Goal: Feedback & Contribution: Submit feedback/report problem

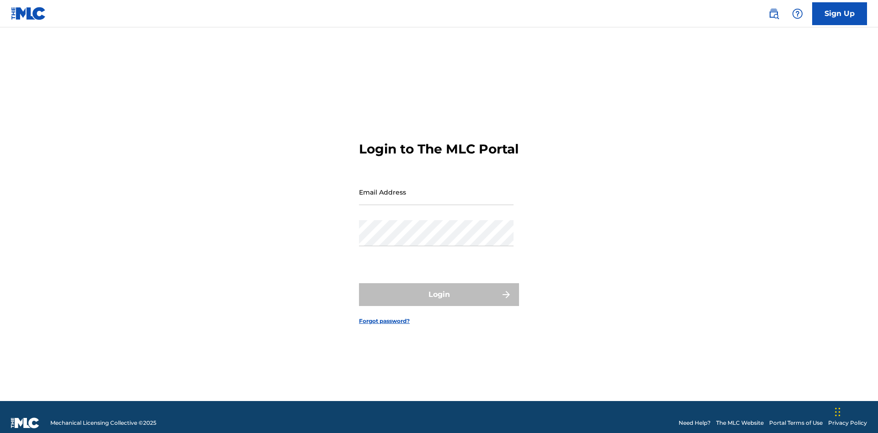
scroll to position [12, 0]
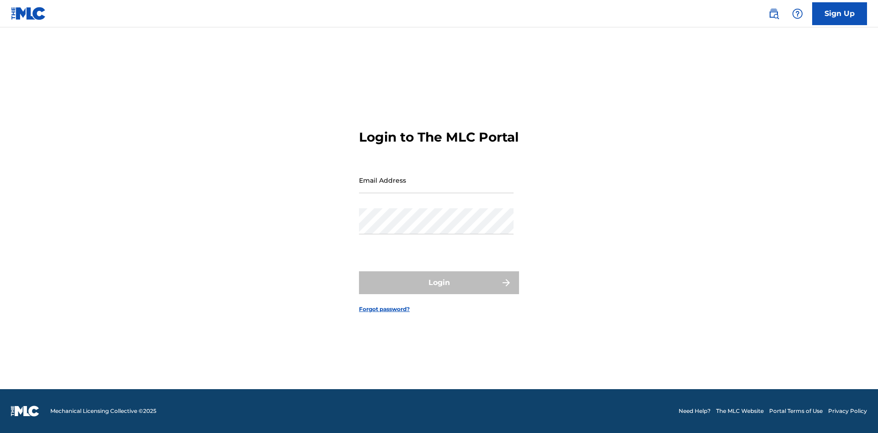
click at [436, 188] on input "Email Address" at bounding box center [436, 180] width 155 height 26
type input "[EMAIL_ADDRESS][DOMAIN_NAME]"
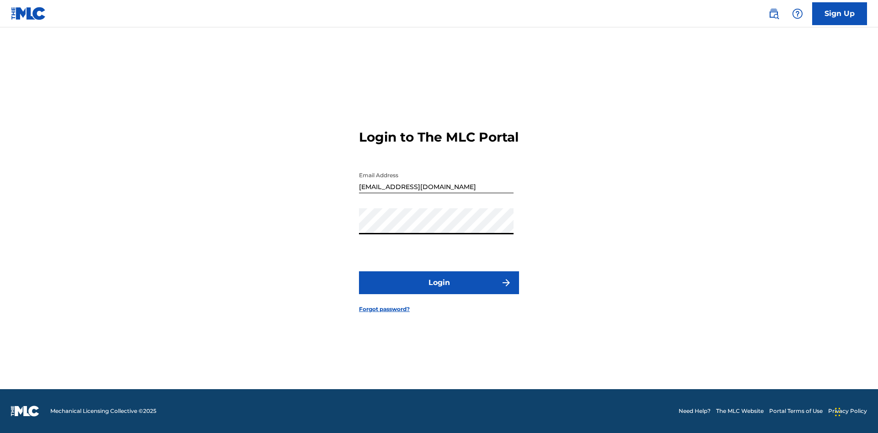
click at [439, 291] on button "Login" at bounding box center [439, 283] width 160 height 23
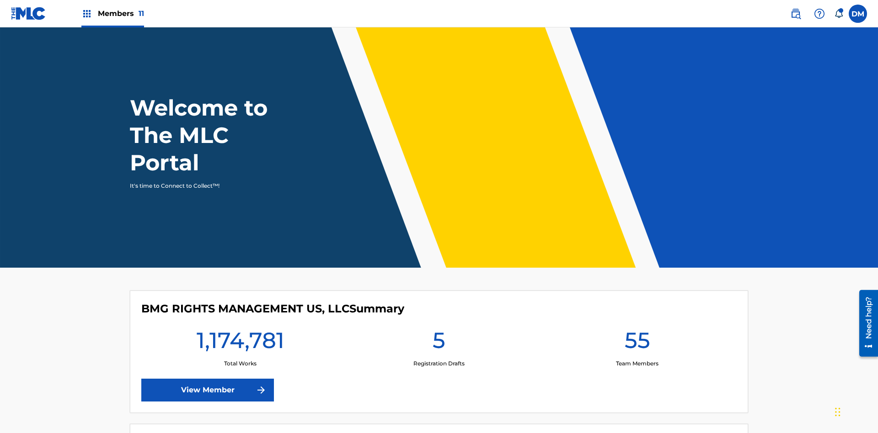
click at [819, 13] on img at bounding box center [819, 13] width 11 height 11
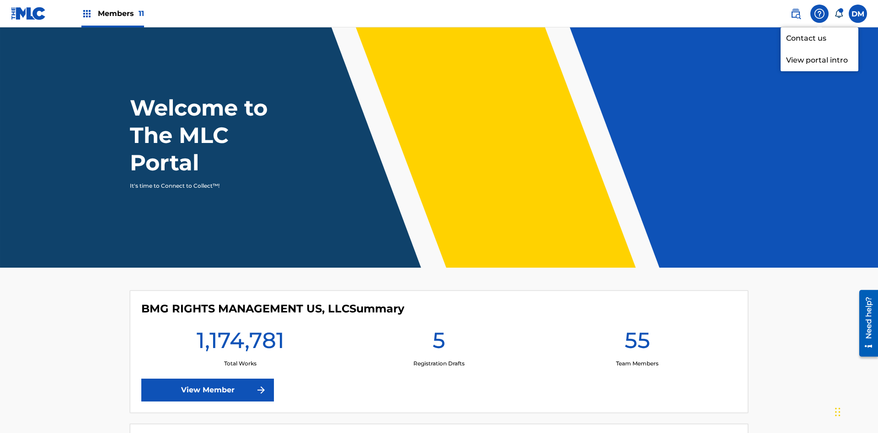
click at [819, 38] on link "Contact us" at bounding box center [819, 38] width 78 height 22
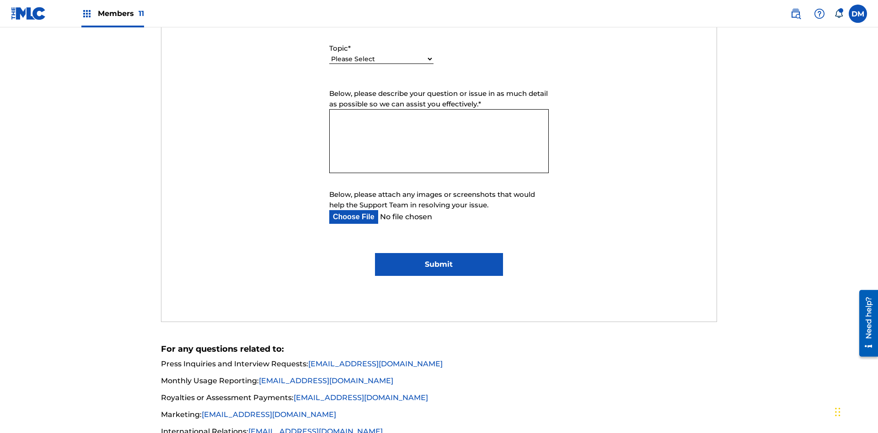
click at [381, 59] on select "Please Select I need help with my account I need help with managing my catalog …" at bounding box center [381, 59] width 104 height 10
select select "I need help with managing my catalog"
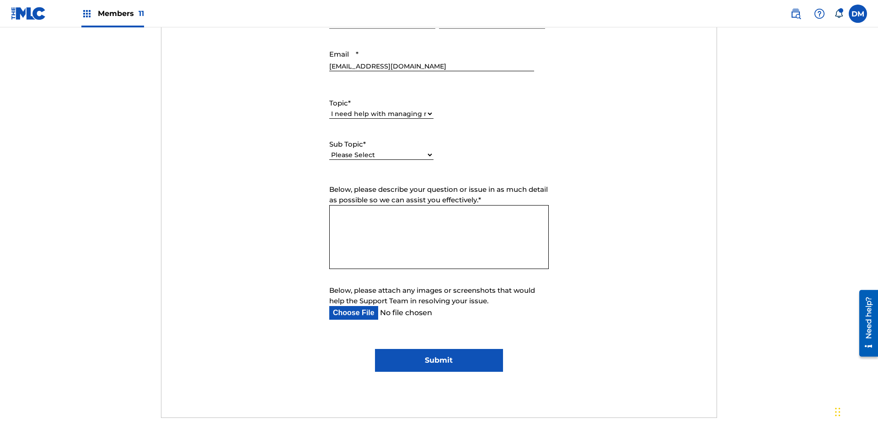
click at [381, 150] on select "Please Select I need help with CWR I need help registering my work(s) in The ML…" at bounding box center [381, 155] width 104 height 10
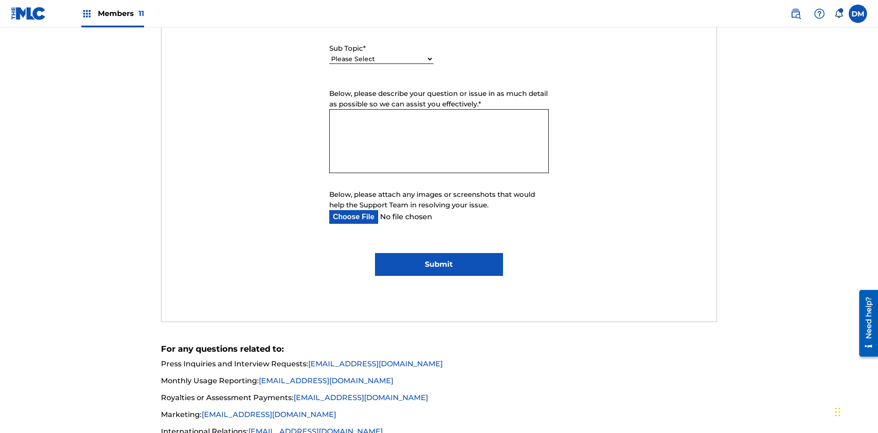
select select "I need help editing my works"
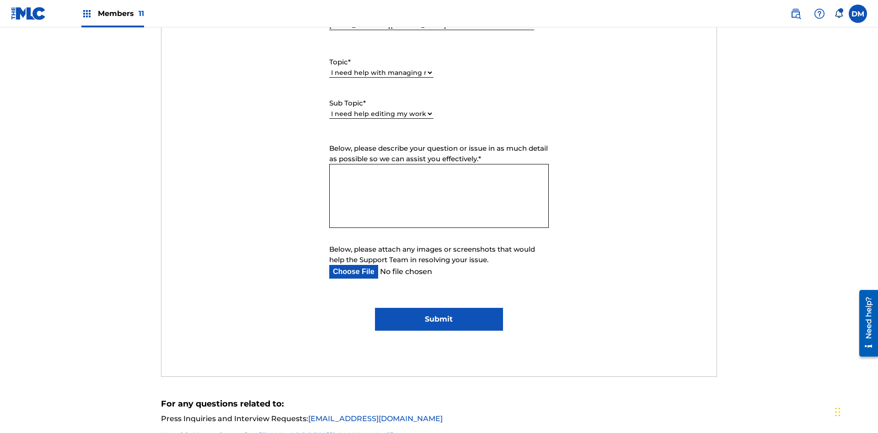
click at [439, 164] on textarea "Below, please describe your question or issue in as much detail as possible so …" at bounding box center [438, 196] width 219 height 64
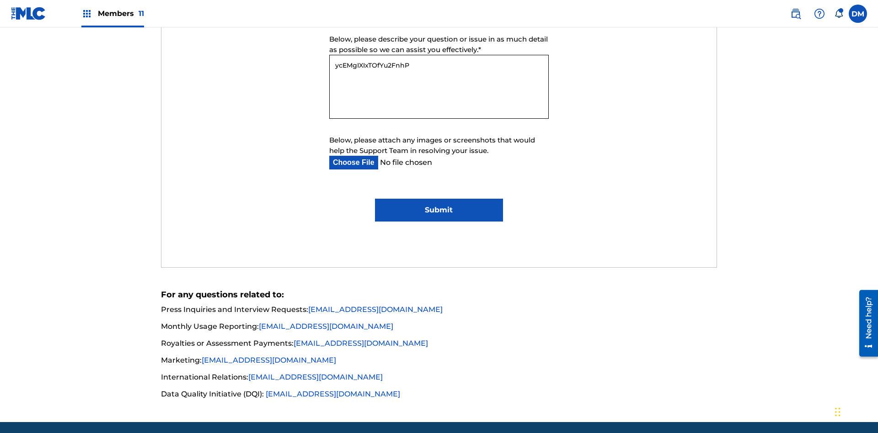
type textarea "ycEMgIXIxTOfYu2FnhPU"
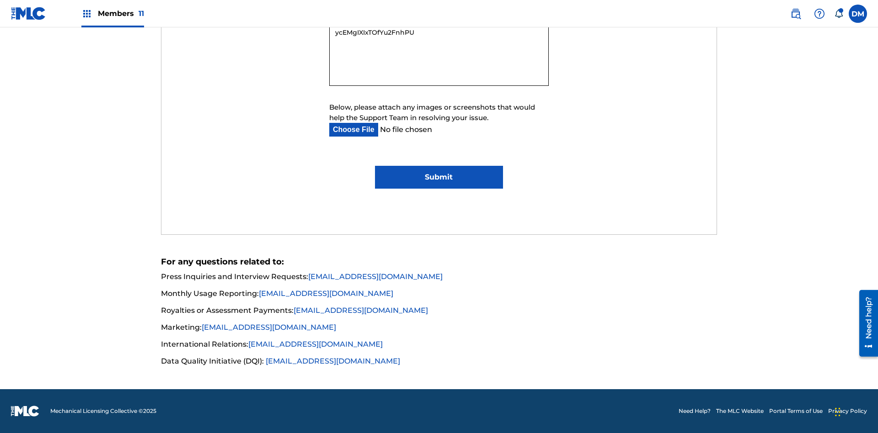
type input "C:\fakepath\jpg_test_document.jpg"
type textarea "ycEMgIXIxTOfYu2FnhPU"
click at [438, 177] on input "Submit" at bounding box center [439, 177] width 128 height 23
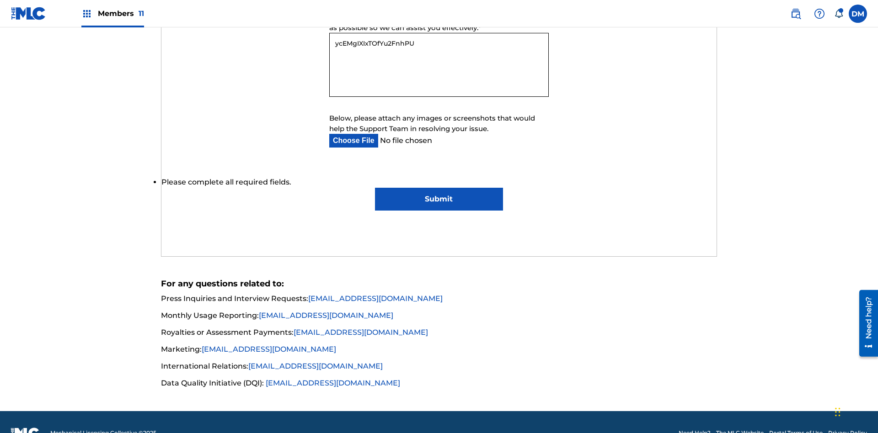
scroll to position [603, 0]
